Goal: Task Accomplishment & Management: Manage account settings

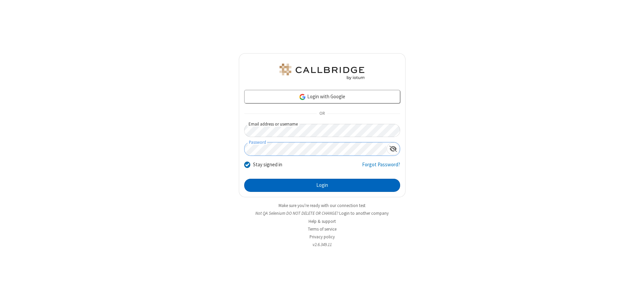
click at [322, 185] on button "Login" at bounding box center [322, 185] width 156 height 13
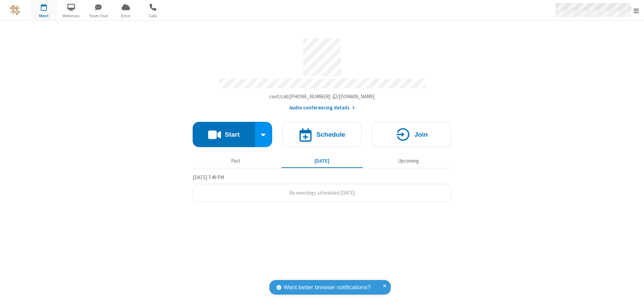
click at [636, 10] on span "Open menu" at bounding box center [635, 10] width 5 height 7
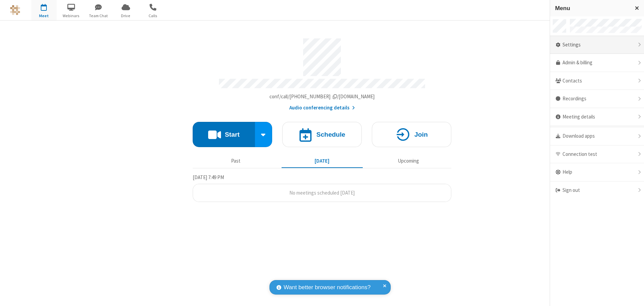
click at [597, 45] on div "Settings" at bounding box center [597, 45] width 94 height 18
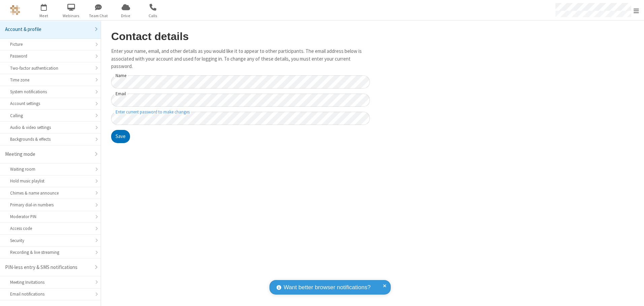
scroll to position [12, 0]
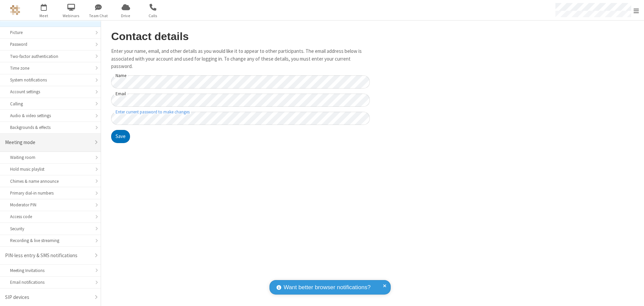
click at [48, 142] on div "Meeting mode" at bounding box center [48, 143] width 86 height 8
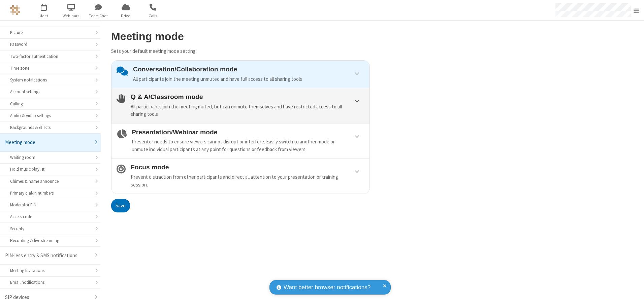
click at [240, 105] on div "All participants join the meeting muted, but can unmute themselves and have res…" at bounding box center [248, 110] width 234 height 15
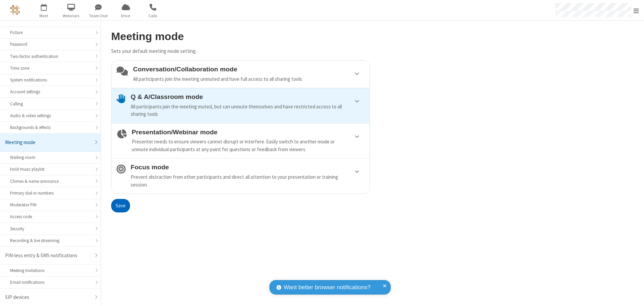
click at [120, 205] on button "Save" at bounding box center [120, 205] width 19 height 13
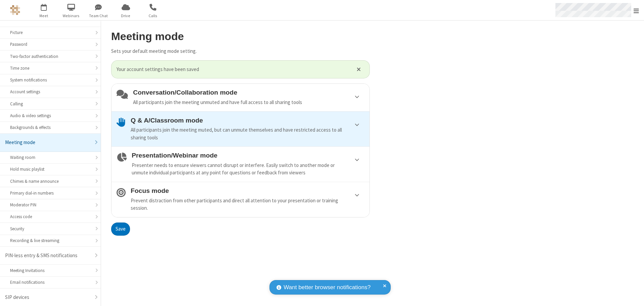
click at [636, 10] on span "Open menu" at bounding box center [635, 10] width 5 height 7
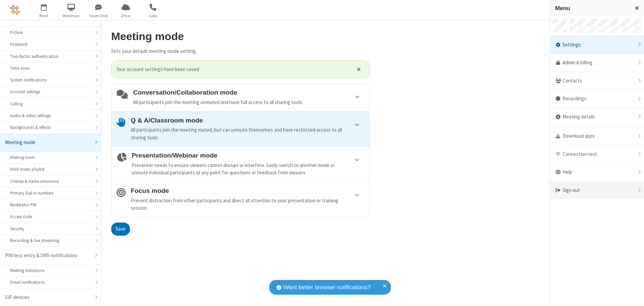
click at [597, 190] on div "Sign out" at bounding box center [597, 190] width 94 height 18
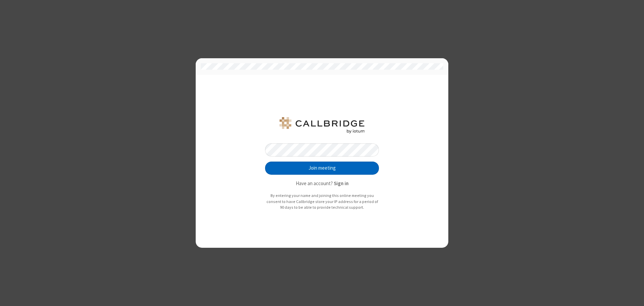
click at [322, 168] on button "Join meeting" at bounding box center [322, 168] width 114 height 13
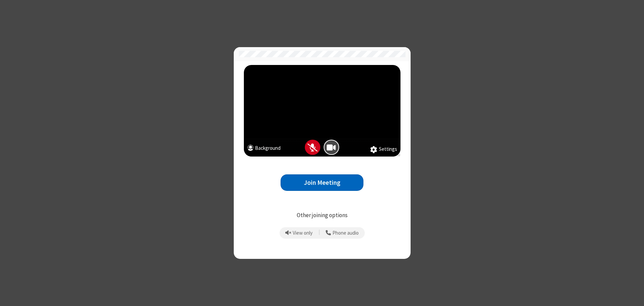
click at [322, 183] on button "Join Meeting" at bounding box center [321, 182] width 83 height 16
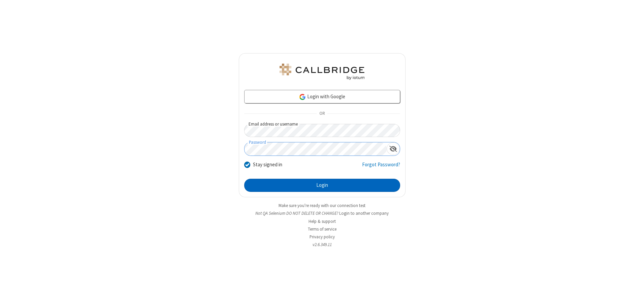
click at [322, 185] on button "Login" at bounding box center [322, 185] width 156 height 13
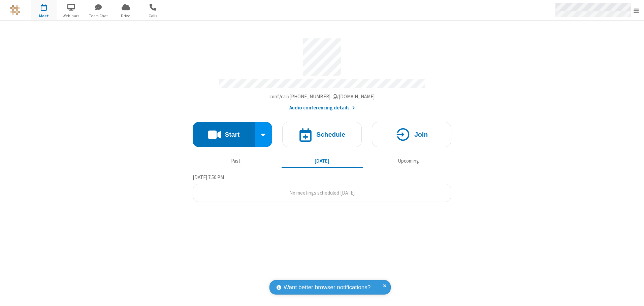
click at [636, 10] on span "Open menu" at bounding box center [635, 10] width 5 height 7
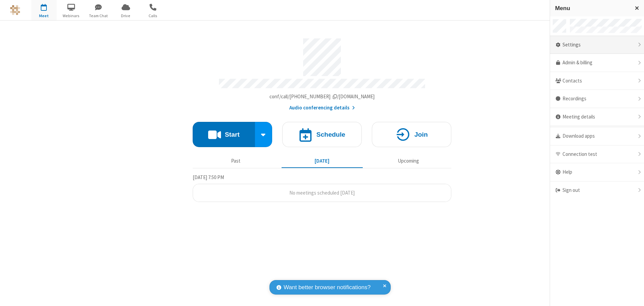
click at [597, 45] on div "Settings" at bounding box center [597, 45] width 94 height 18
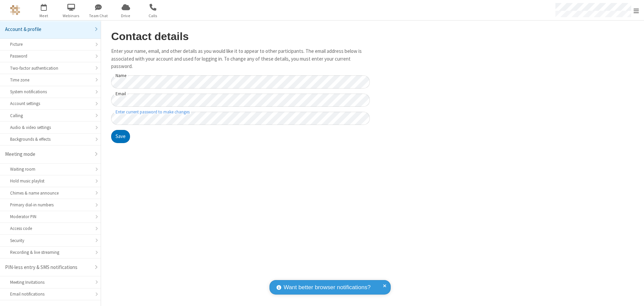
scroll to position [12, 0]
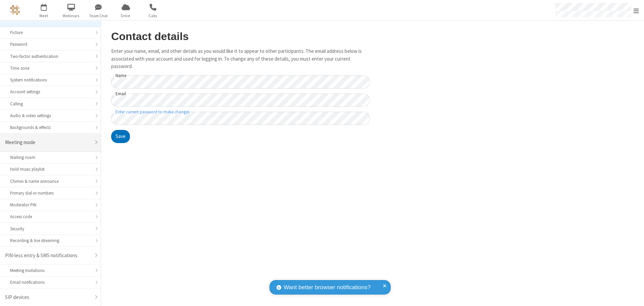
click at [48, 142] on div "Meeting mode" at bounding box center [48, 143] width 86 height 8
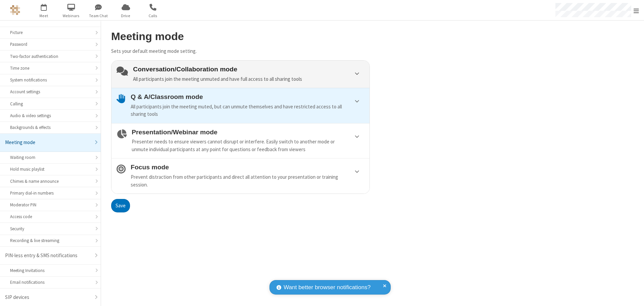
click at [240, 74] on div "Conversation/Collaboration mode All participants join the meeting unmuted and h…" at bounding box center [248, 74] width 231 height 17
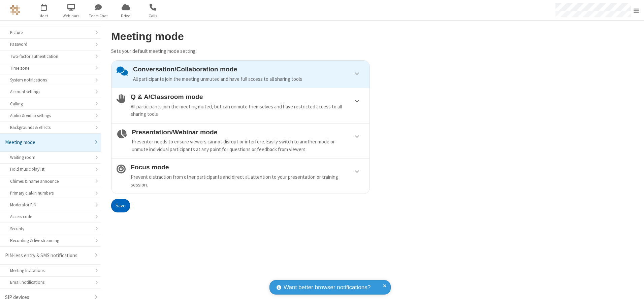
click at [120, 205] on button "Save" at bounding box center [120, 205] width 19 height 13
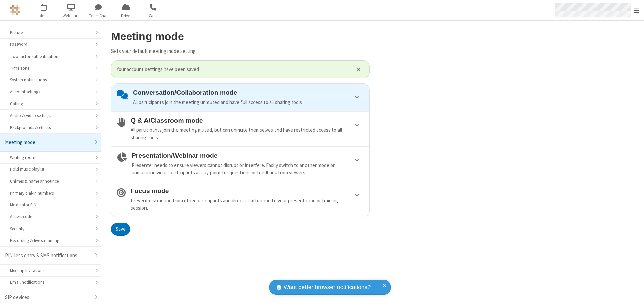
click at [636, 10] on span "Open menu" at bounding box center [635, 10] width 5 height 7
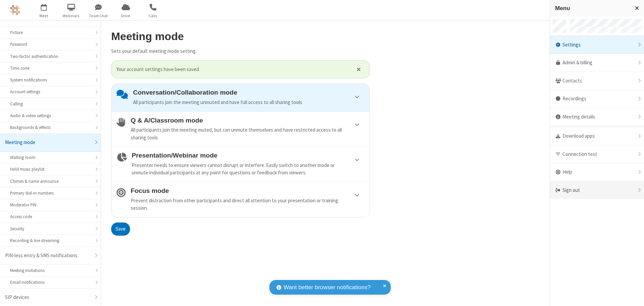
click at [597, 190] on div "Sign out" at bounding box center [597, 190] width 94 height 18
